Goal: Task Accomplishment & Management: Manage account settings

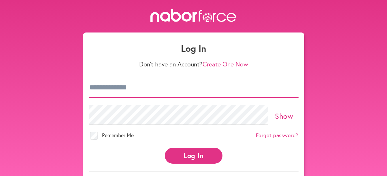
click at [156, 89] on input "email" at bounding box center [194, 88] width 210 height 20
type input "**********"
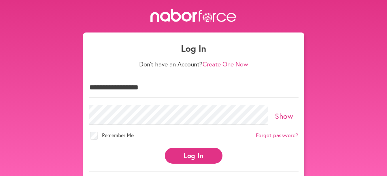
click at [272, 134] on link "Forgot password?" at bounding box center [277, 136] width 43 height 6
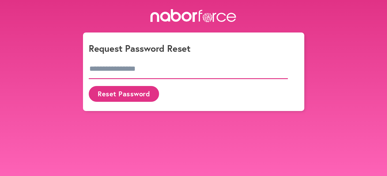
click at [131, 70] on input "email" at bounding box center [188, 69] width 199 height 20
type input "**********"
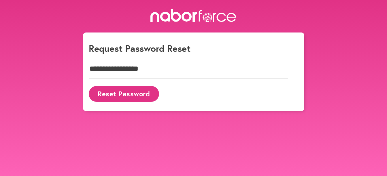
click at [132, 92] on button "Reset Password" at bounding box center [124, 94] width 70 height 16
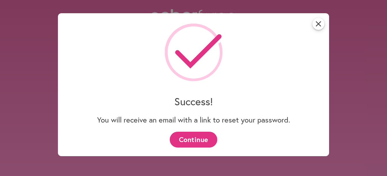
click at [199, 139] on button "Continue" at bounding box center [194, 140] width 48 height 16
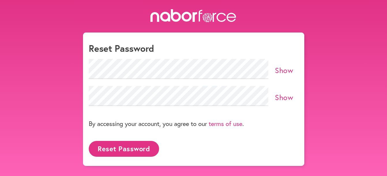
click at [286, 72] on link "Show" at bounding box center [284, 70] width 18 height 10
click at [277, 96] on link "Show" at bounding box center [284, 97] width 18 height 10
click at [145, 147] on button "Reset Password" at bounding box center [124, 149] width 70 height 16
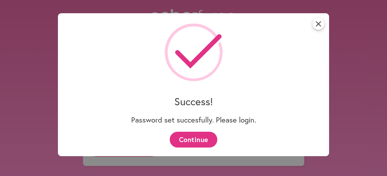
click at [196, 139] on button "Continue" at bounding box center [194, 140] width 48 height 16
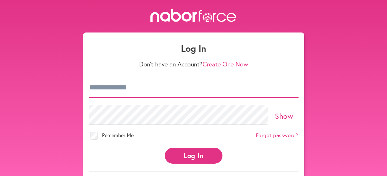
click at [152, 89] on input "email" at bounding box center [194, 88] width 210 height 20
type input "**********"
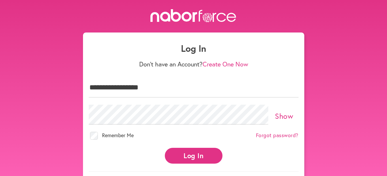
click at [285, 114] on link "Show" at bounding box center [284, 116] width 18 height 10
click at [196, 149] on button "Log In" at bounding box center [194, 156] width 58 height 16
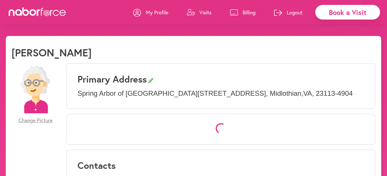
select select "*"
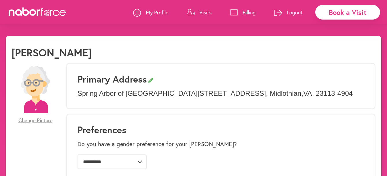
click at [249, 12] on p "Billing" at bounding box center [249, 12] width 13 height 7
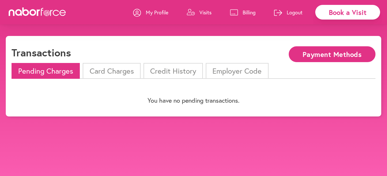
click at [204, 9] on link "Visits" at bounding box center [199, 12] width 25 height 17
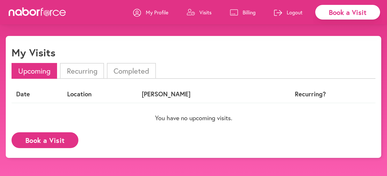
click at [139, 70] on li "Completed" at bounding box center [131, 71] width 49 height 16
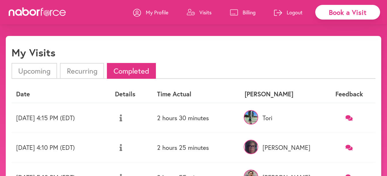
click at [198, 118] on td "2 hours 30 minutes" at bounding box center [196, 118] width 88 height 30
click at [353, 117] on icon at bounding box center [348, 117] width 7 height 5
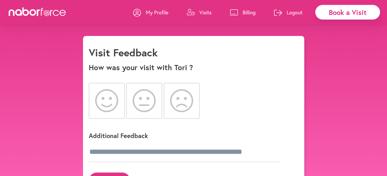
click at [209, 13] on p "Visits" at bounding box center [205, 12] width 12 height 7
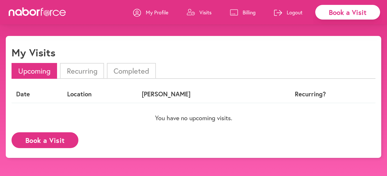
click at [133, 70] on li "Completed" at bounding box center [131, 71] width 49 height 16
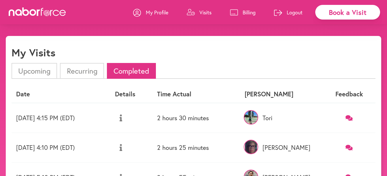
click at [248, 13] on p "Billing" at bounding box center [249, 12] width 13 height 7
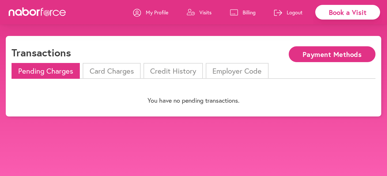
click at [115, 73] on li "Card Charges" at bounding box center [112, 71] width 58 height 16
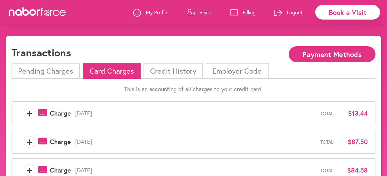
click at [30, 113] on span "+" at bounding box center [29, 114] width 11 height 12
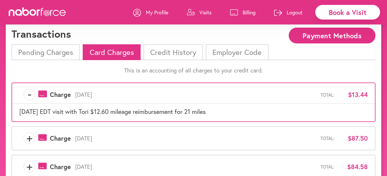
scroll to position [29, 0]
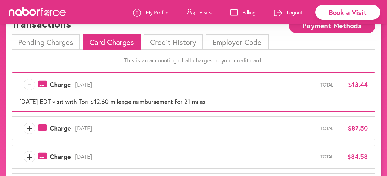
click at [28, 128] on span "+" at bounding box center [29, 129] width 11 height 12
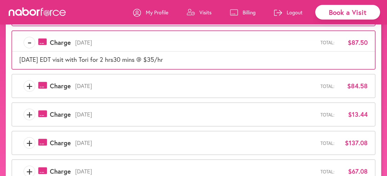
scroll to position [115, 0]
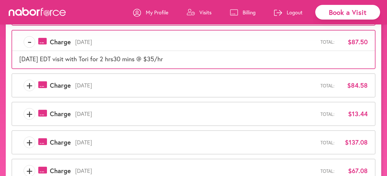
click at [29, 87] on span "+" at bounding box center [29, 86] width 11 height 12
